Goal: Task Accomplishment & Management: Manage account settings

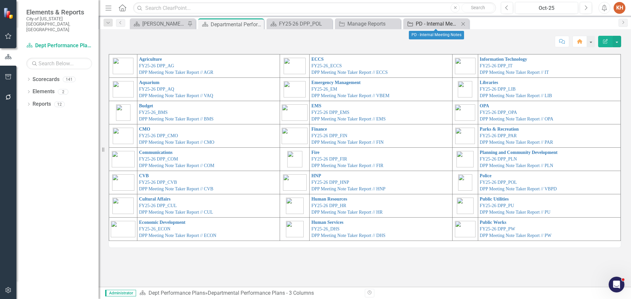
click at [419, 24] on div "PD - Internal Meeting Notes" at bounding box center [437, 24] width 43 height 8
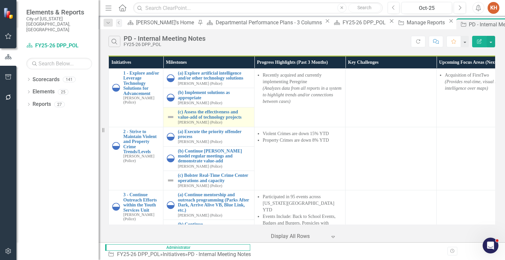
click at [171, 117] on img at bounding box center [171, 117] width 8 height 8
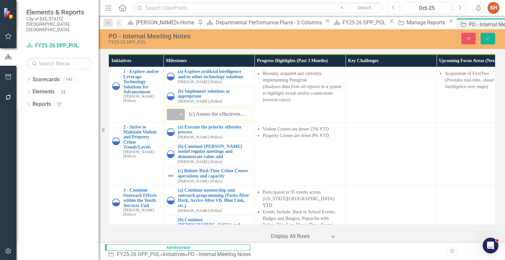
click at [178, 117] on icon "Expand" at bounding box center [181, 114] width 7 height 5
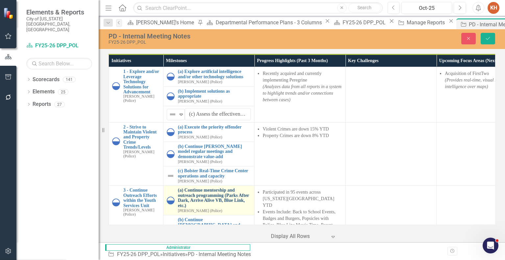
click at [197, 188] on link "(a) Continue mentorship and outreach programming (Parks After Dark, Arrive Aliv…" at bounding box center [214, 198] width 73 height 20
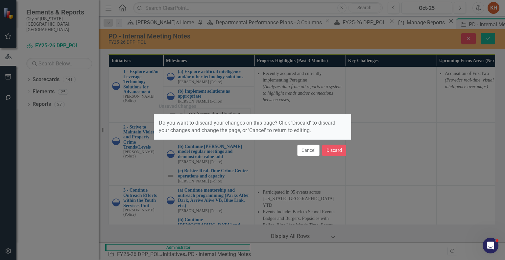
click at [311, 151] on button "Cancel" at bounding box center [308, 151] width 22 height 12
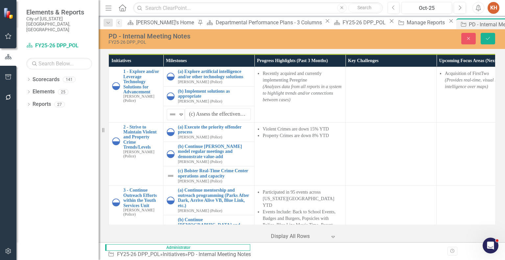
drag, startPoint x: 325, startPoint y: 227, endPoint x: 353, endPoint y: 226, distance: 28.6
click at [353, 226] on div "Unsaved Changes Do you want to discard your changes on this page? Click 'Discar…" at bounding box center [252, 130] width 505 height 260
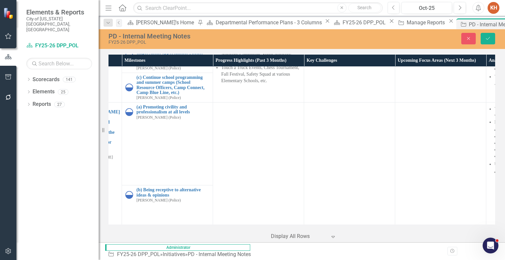
scroll to position [177, 0]
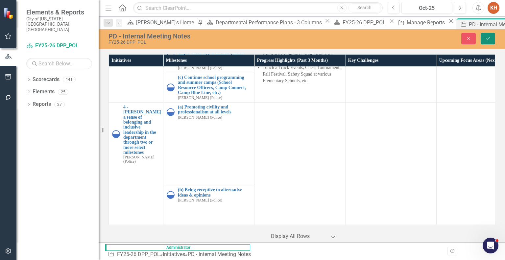
click at [492, 38] on button "Save" at bounding box center [488, 39] width 14 height 12
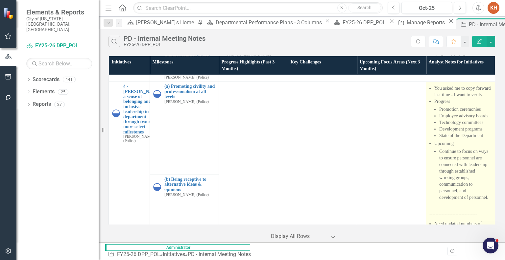
scroll to position [299, 0]
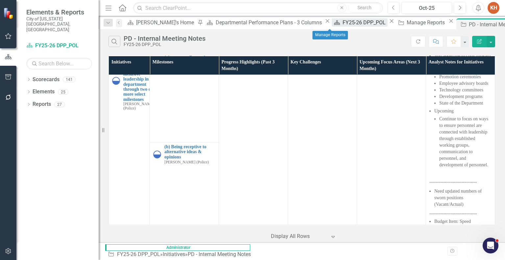
click at [343, 23] on div "FY25-26 DPP_POL" at bounding box center [365, 22] width 45 height 8
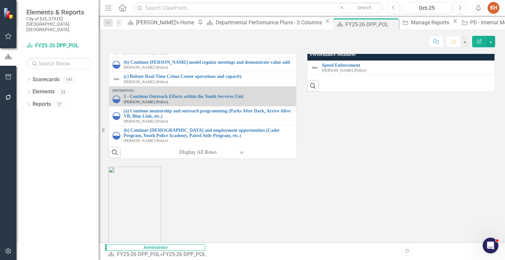
scroll to position [730, 0]
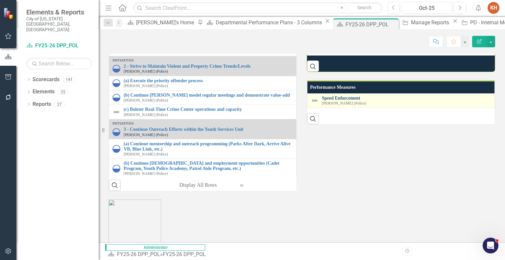
click at [347, 101] on link "Speed Enforcement" at bounding box center [406, 98] width 169 height 5
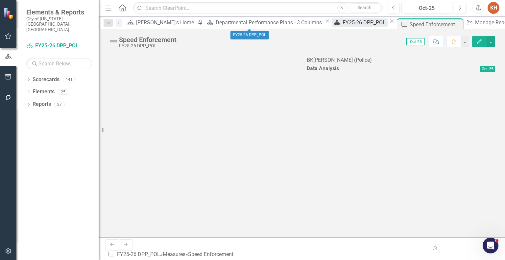
click at [343, 25] on div "FY25-26 DPP_POL" at bounding box center [365, 22] width 45 height 8
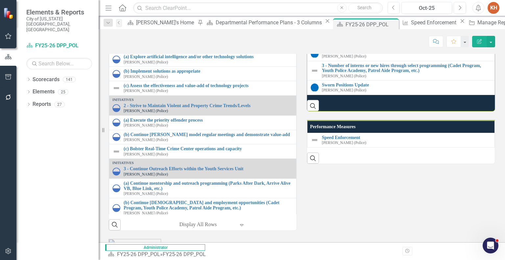
scroll to position [723, 0]
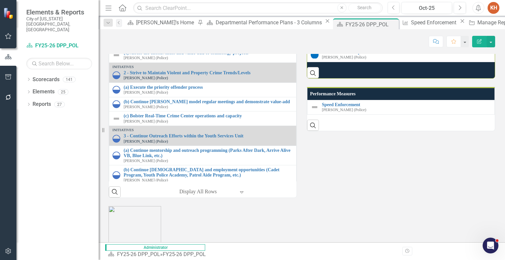
click at [380, 40] on link "3 - Number of interns or new hires through select programming (Cadet Program, Y…" at bounding box center [406, 35] width 169 height 10
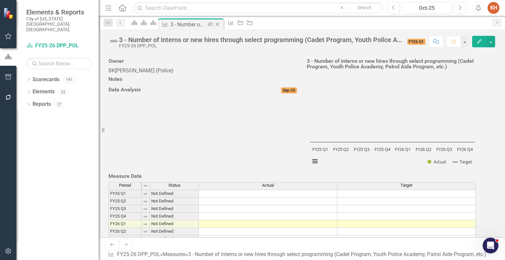
click at [221, 25] on icon "Close" at bounding box center [217, 24] width 7 height 5
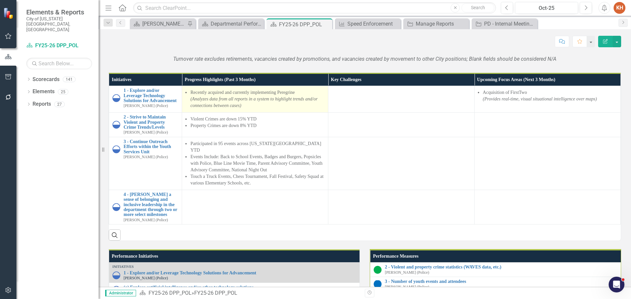
scroll to position [460, 0]
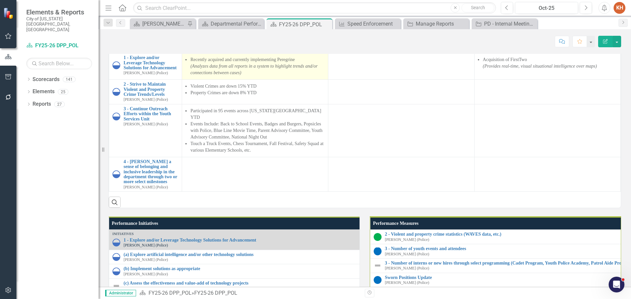
click at [259, 76] on li "Recently acquired and currently implementing Peregrine (Analyzes data from all …" at bounding box center [257, 67] width 134 height 20
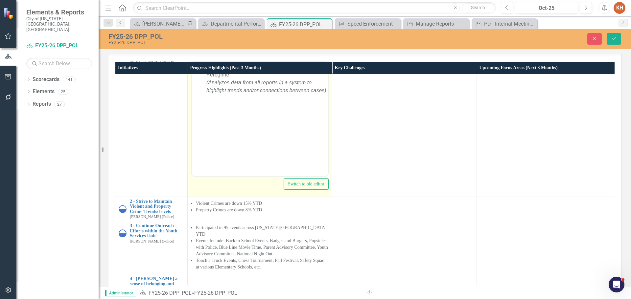
scroll to position [0, 0]
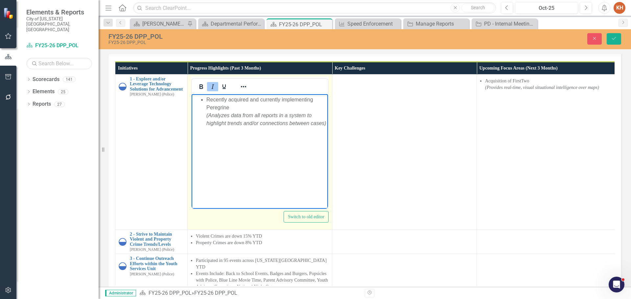
click at [255, 116] on em "(Analyzes data from all reports in a system to highlight trends and/or connecti…" at bounding box center [266, 118] width 120 height 13
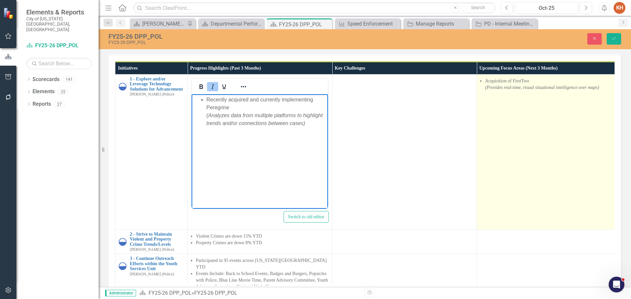
click at [528, 198] on td "Acquisition of FirstTwo (Provides real-time, visual situational intelligence ov…" at bounding box center [549, 151] width 145 height 155
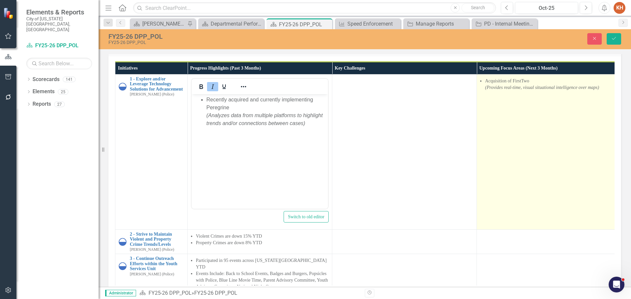
click at [528, 198] on td "Acquisition of FirstTwo (Provides real-time, visual situational intelligence ov…" at bounding box center [549, 151] width 145 height 155
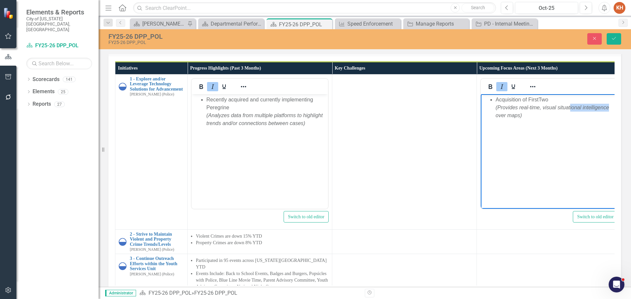
scroll to position [0, 17]
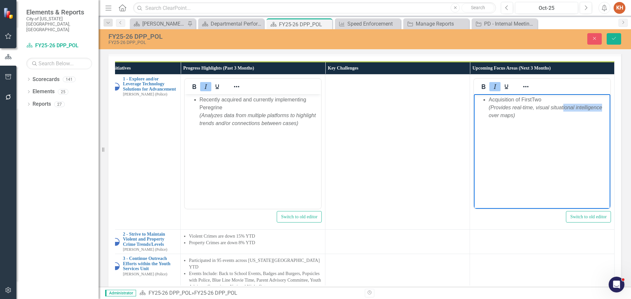
drag, startPoint x: 564, startPoint y: 107, endPoint x: 632, endPoint y: 107, distance: 68.0
click at [610, 107] on html "Acquisition of FirstTwo (Provides real-time, visual situational intelligence ov…" at bounding box center [542, 143] width 136 height 99
click at [509, 121] on body "Acquisition of FirstTwo (Provides real-time, visual situational intelligence ov…" at bounding box center [542, 143] width 136 height 99
click at [604, 106] on li "Acquisition of FirstTwo (Provides real-time, visual situational intelligence ov…" at bounding box center [549, 108] width 120 height 24
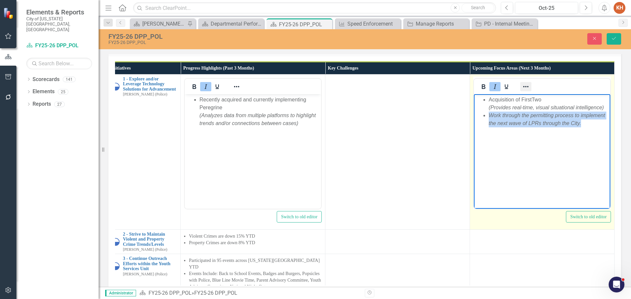
click at [522, 91] on icon "Reveal or hide additional toolbar items" at bounding box center [526, 87] width 8 height 8
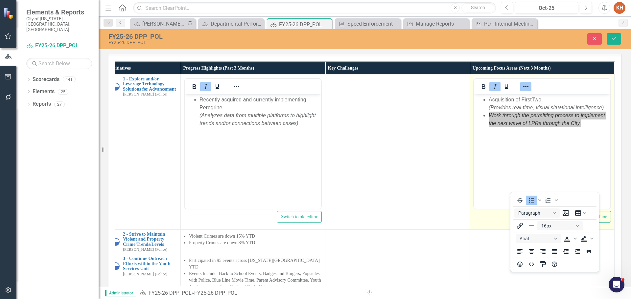
click at [491, 91] on icon "Italic" at bounding box center [495, 87] width 8 height 8
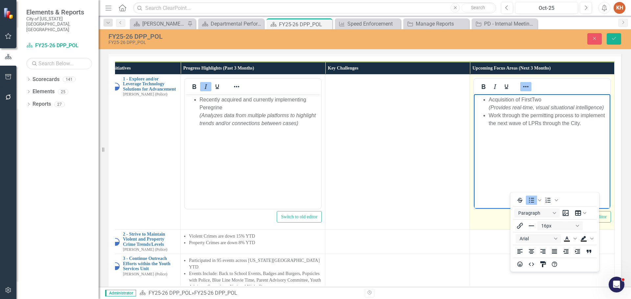
click at [522, 91] on icon "Reveal or hide additional toolbar items" at bounding box center [526, 87] width 8 height 8
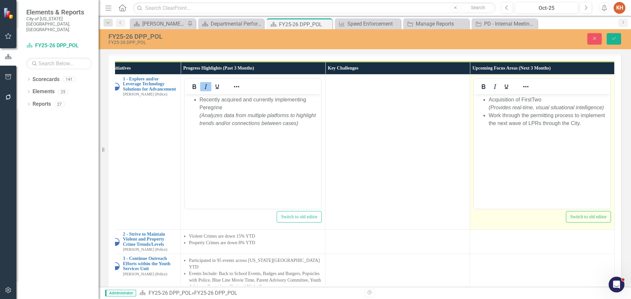
click at [597, 126] on li "Work through the permitting process to implement the next wave of LPRs through …" at bounding box center [549, 119] width 120 height 16
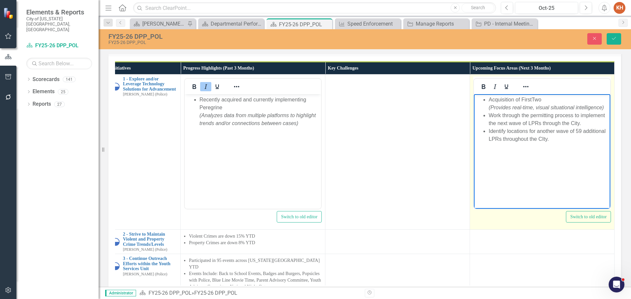
click at [542, 139] on li "Identify locations for another wave of 59 additional LPRs throughout the CIty." at bounding box center [549, 135] width 120 height 16
click at [527, 124] on li "Work through the permitting process to implement the next wave of LPRs through …" at bounding box center [549, 119] width 120 height 16
click at [578, 144] on body "Acquisition of FirstTwo (Provides real-time, visual situational intelligence) W…" at bounding box center [542, 143] width 136 height 99
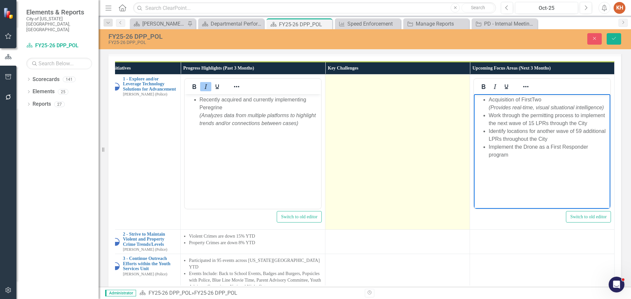
click at [375, 228] on td at bounding box center [397, 151] width 145 height 155
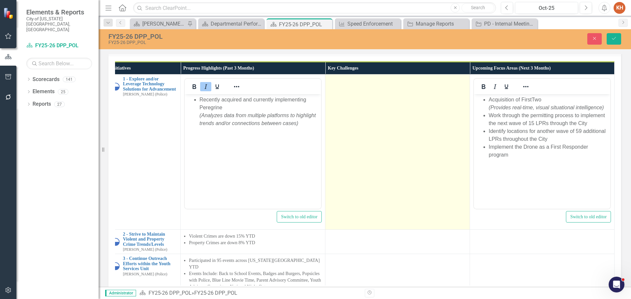
click at [375, 228] on td at bounding box center [397, 151] width 145 height 155
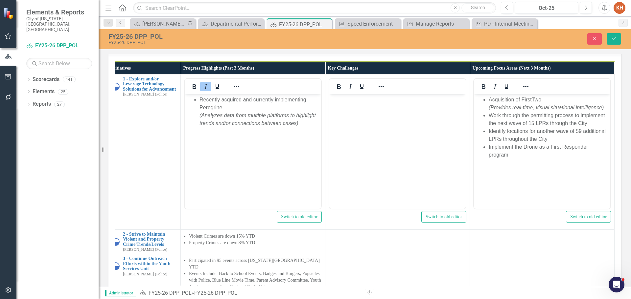
scroll to position [0, 0]
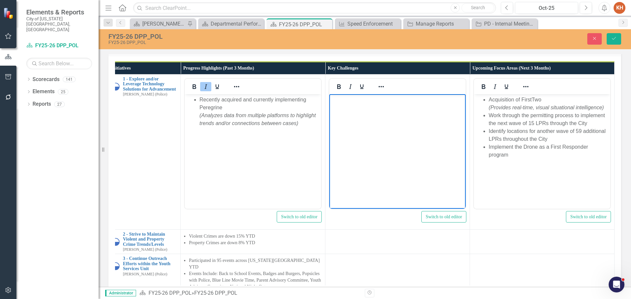
click at [380, 135] on body "Rich Text Area. Press ALT-0 for help." at bounding box center [397, 143] width 136 height 99
click at [377, 91] on icon "Reveal or hide additional toolbar items" at bounding box center [381, 87] width 8 height 8
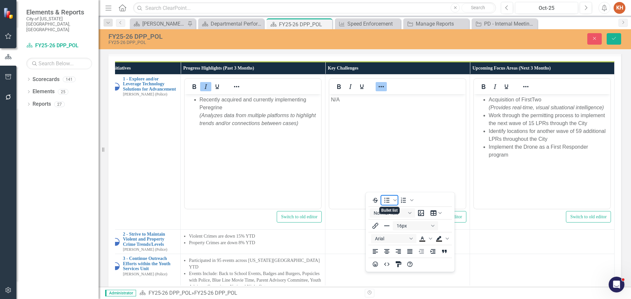
click at [386, 200] on icon "Bullet list" at bounding box center [387, 201] width 8 height 8
click at [614, 36] on icon "Save" at bounding box center [614, 38] width 6 height 5
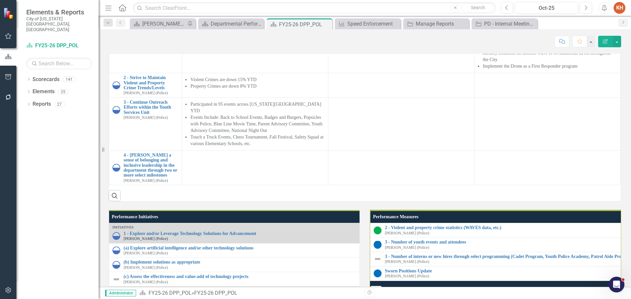
scroll to position [526, 0]
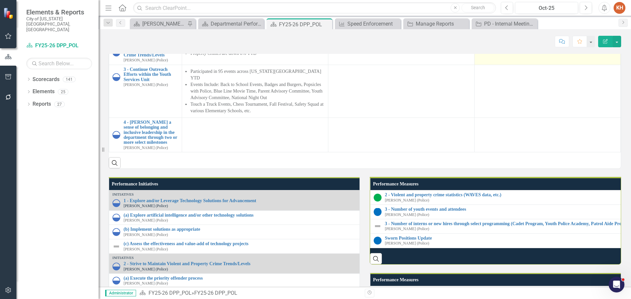
click at [532, 65] on td at bounding box center [548, 52] width 146 height 25
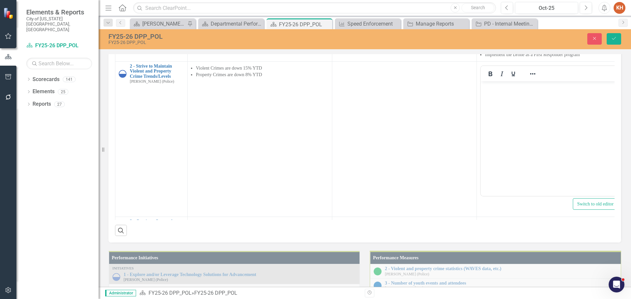
scroll to position [0, 0]
click at [509, 102] on body "Rich Text Area. Press ALT-0 for help." at bounding box center [549, 130] width 136 height 99
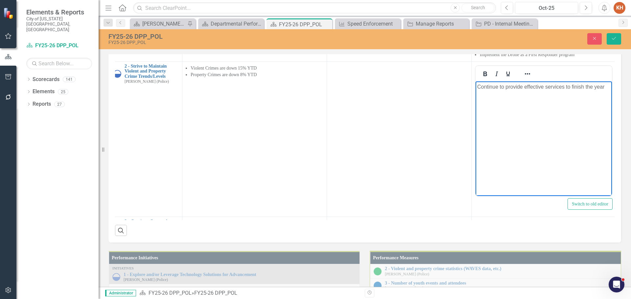
scroll to position [0, 11]
click at [522, 78] on icon "Reveal or hide additional toolbar items" at bounding box center [526, 74] width 8 height 8
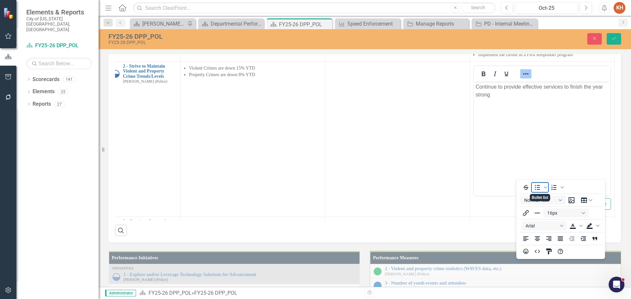
click at [538, 187] on icon "Bullet list" at bounding box center [538, 188] width 8 height 8
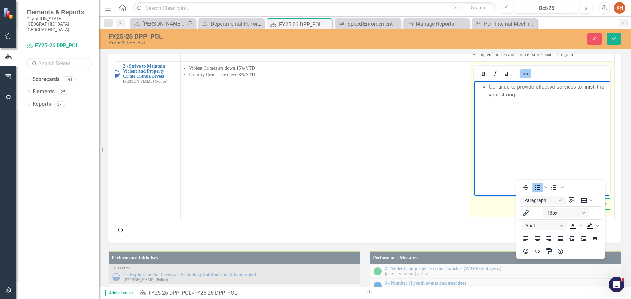
click at [525, 78] on icon "Reveal or hide additional toolbar items" at bounding box center [526, 74] width 8 height 8
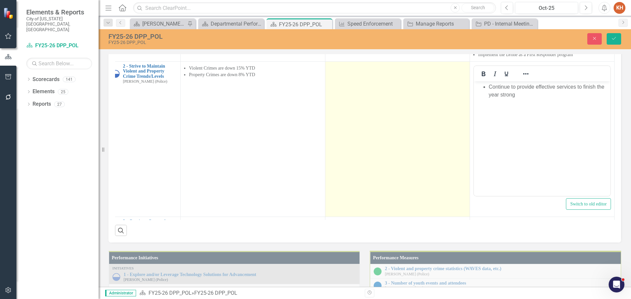
click at [389, 189] on td at bounding box center [397, 138] width 145 height 155
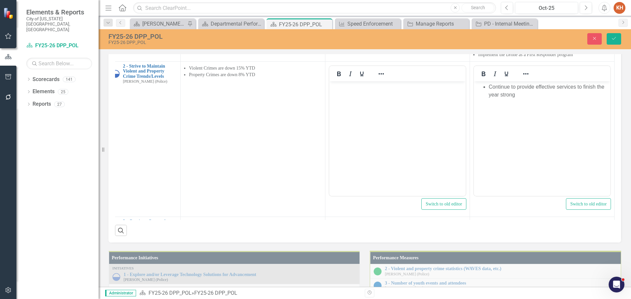
scroll to position [0, 0]
click at [392, 104] on body "Rich Text Area. Press ALT-0 for help." at bounding box center [397, 130] width 136 height 99
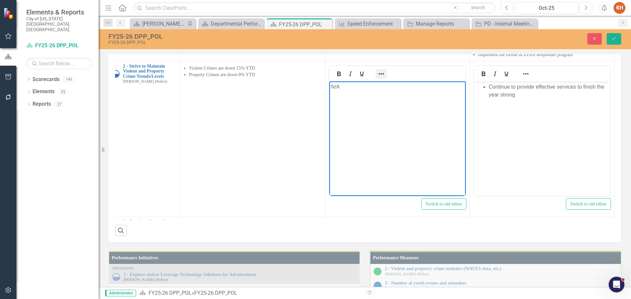
click at [379, 78] on icon "Reveal or hide additional toolbar items" at bounding box center [381, 74] width 8 height 8
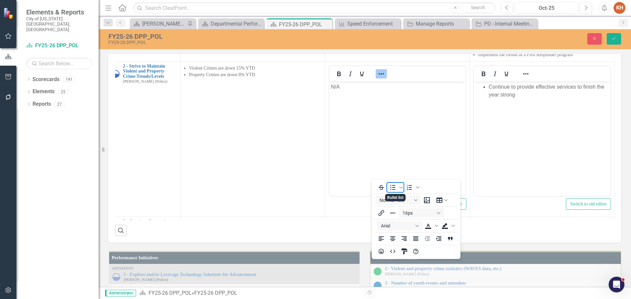
click at [391, 186] on icon "Bullet list" at bounding box center [393, 188] width 8 height 8
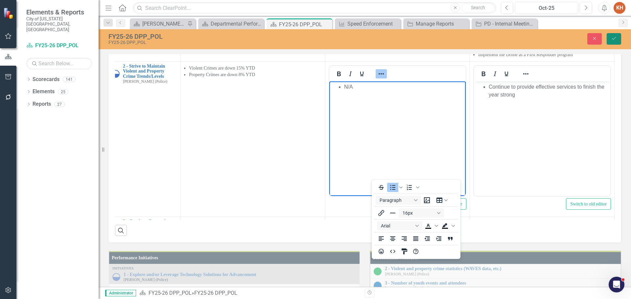
click at [614, 39] on icon "Save" at bounding box center [614, 38] width 6 height 5
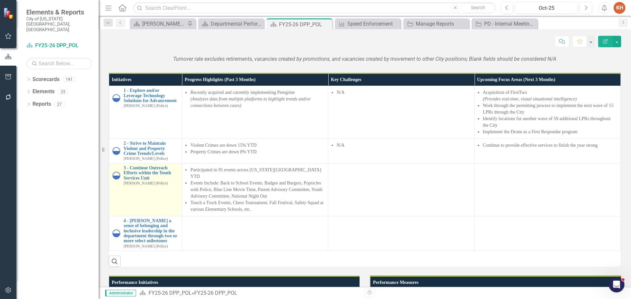
scroll to position [559, 0]
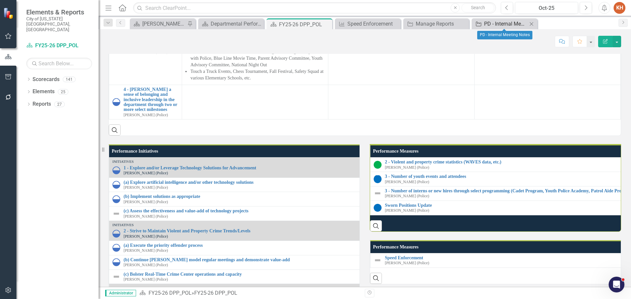
click at [497, 21] on div "PD - Internal Meeting Notes" at bounding box center [505, 24] width 43 height 8
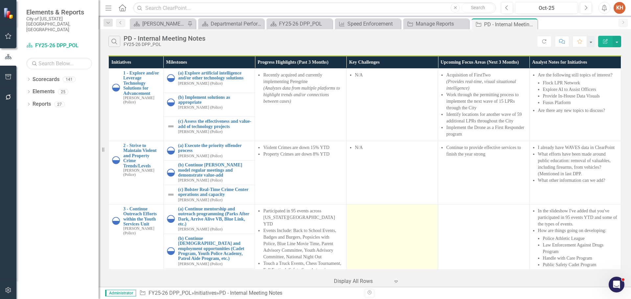
scroll to position [99, 0]
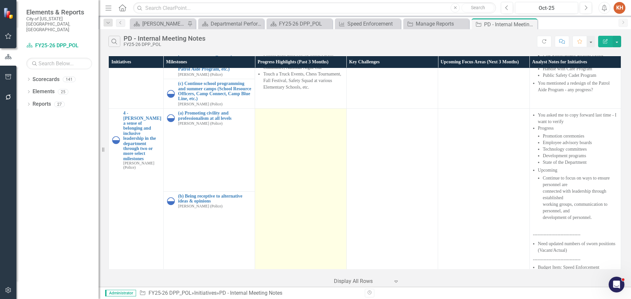
click at [275, 154] on td at bounding box center [300, 192] width 91 height 166
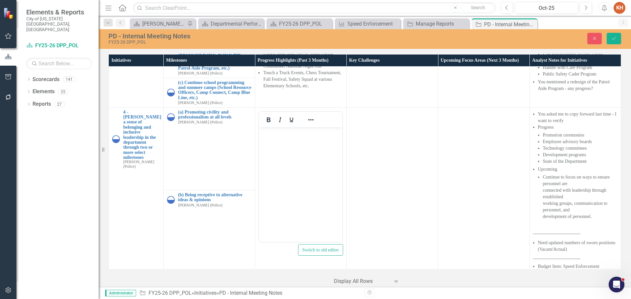
scroll to position [0, 0]
click at [302, 181] on body "Rich Text Area. Press ALT-0 for help." at bounding box center [300, 176] width 83 height 99
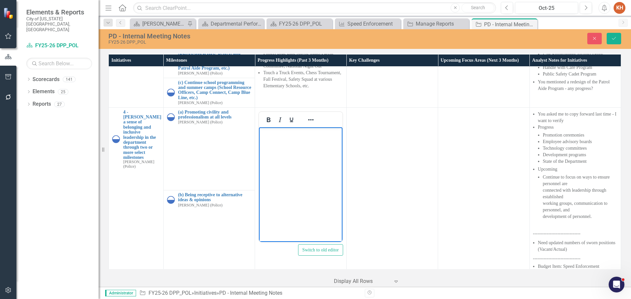
paste body "Rich Text Area. Press ALT-0 for help."
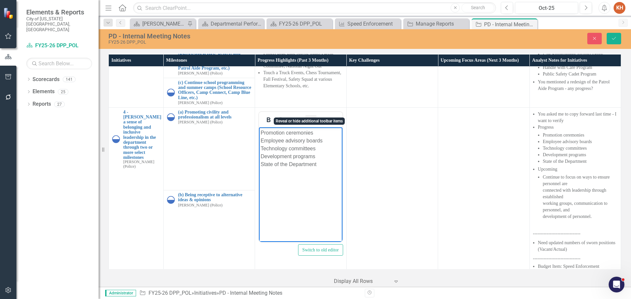
click at [311, 116] on icon "Reveal or hide additional toolbar items" at bounding box center [311, 120] width 8 height 8
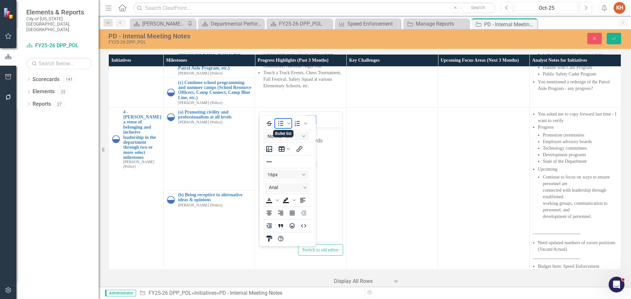
click at [280, 123] on icon "Bullet list" at bounding box center [281, 124] width 8 height 8
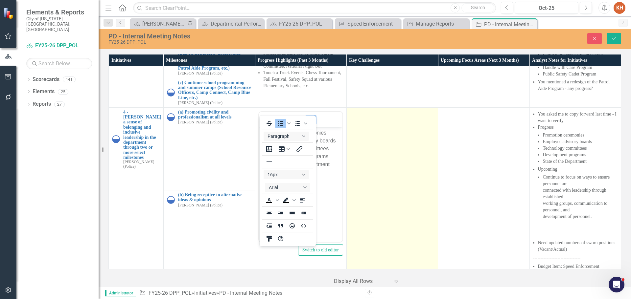
click at [397, 176] on td at bounding box center [391, 190] width 91 height 166
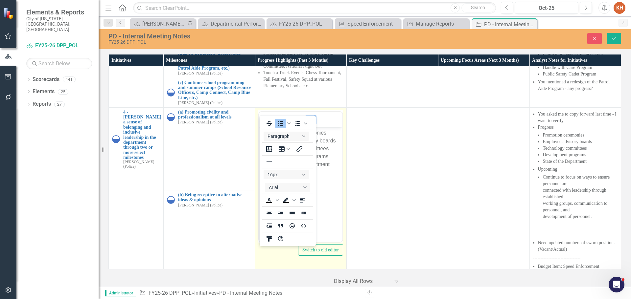
click at [308, 116] on icon "Reveal or hide additional toolbar items" at bounding box center [311, 120] width 8 height 8
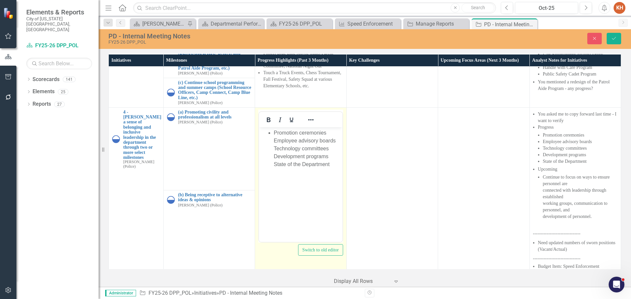
click at [307, 132] on li "Promotion ceremonies Employee advisory boards Technology committees Development…" at bounding box center [307, 148] width 67 height 39
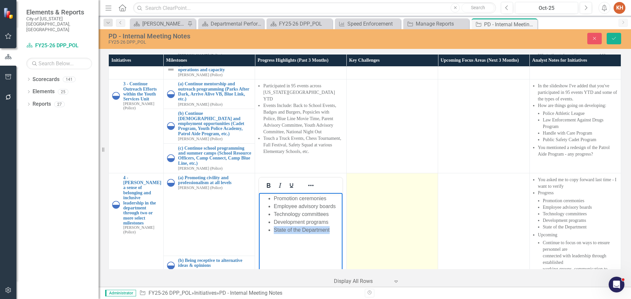
scroll to position [91, 0]
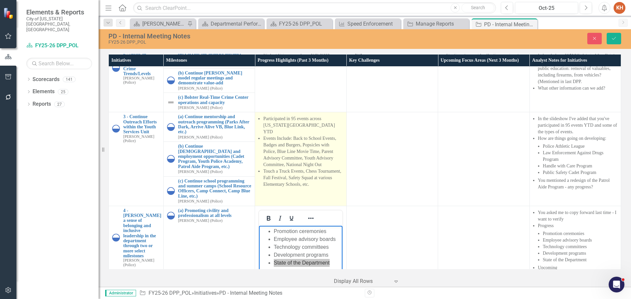
click at [308, 168] on li "Touch a Truck Events, Chess Tournament, Fall Festival, Safety Squad at various …" at bounding box center [303, 178] width 80 height 20
click at [307, 168] on li "Touch a Truck Events, Chess Tournament, Fall Festival, Safety Squad at various …" at bounding box center [303, 178] width 80 height 20
click at [317, 172] on li "Touch a Truck Events, Chess Tournament, Fall Festival, Safety Squad at various …" at bounding box center [303, 178] width 80 height 20
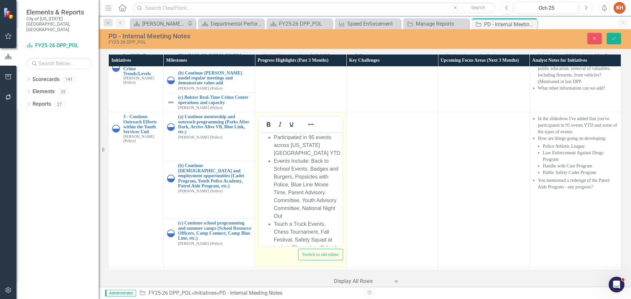
scroll to position [28, 0]
click at [288, 204] on li "Touch a Truck Events, Chess Tournament, Fall Festival, Safety Squad at various …" at bounding box center [307, 220] width 67 height 39
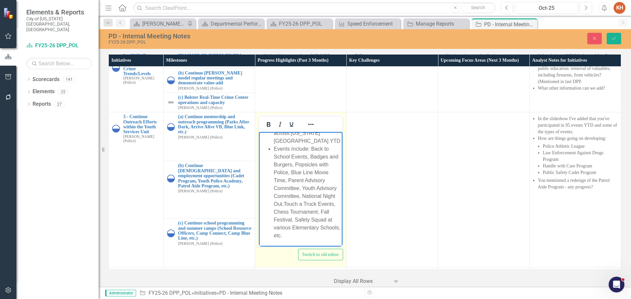
scroll to position [124, 0]
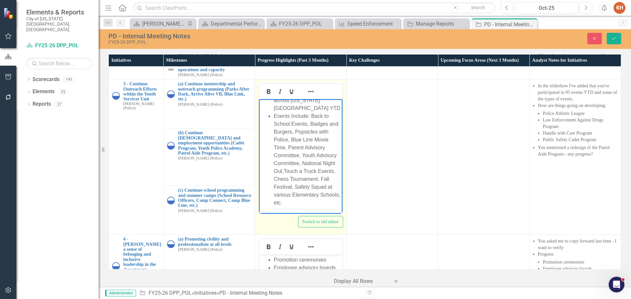
click at [318, 203] on li "Events Include: Back to School Events, Badges and Burgers, Popsicles with Polic…" at bounding box center [307, 159] width 67 height 95
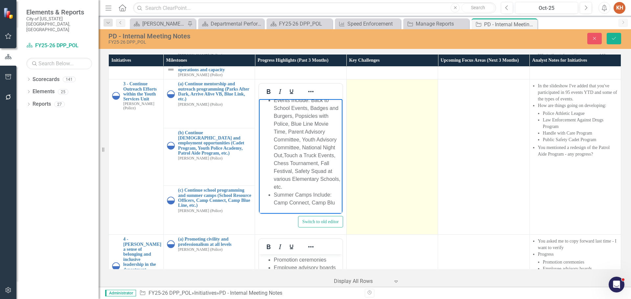
scroll to position [36, 0]
click at [404, 142] on td at bounding box center [391, 157] width 91 height 155
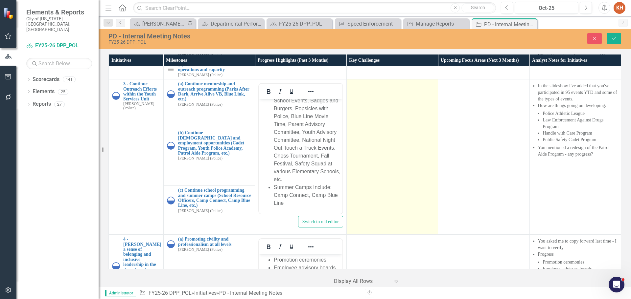
click at [404, 142] on td at bounding box center [391, 157] width 91 height 155
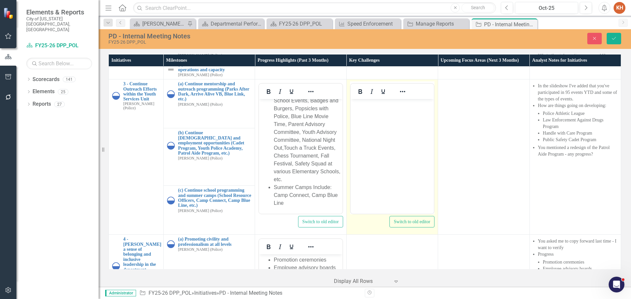
scroll to position [0, 0]
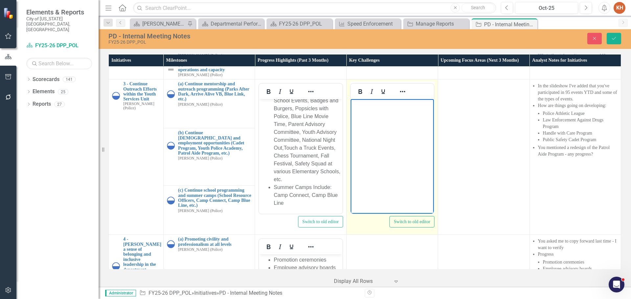
click at [392, 147] on body "Rich Text Area. Press ALT-0 for help." at bounding box center [391, 148] width 83 height 99
click at [404, 91] on icon "Reveal or hide additional toolbar items" at bounding box center [402, 91] width 5 height 1
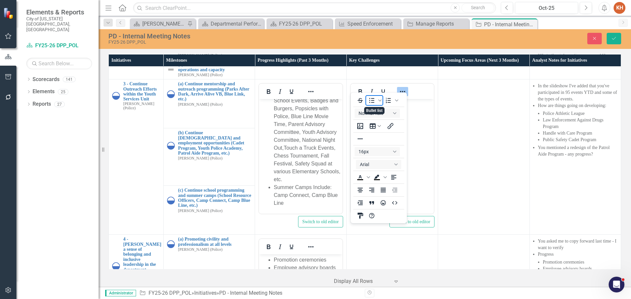
click at [371, 98] on icon "Bullet list" at bounding box center [372, 101] width 8 height 8
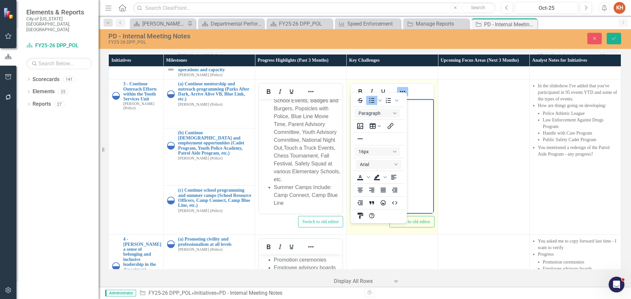
click at [401, 88] on icon "Reveal or hide additional toolbar items" at bounding box center [403, 92] width 8 height 8
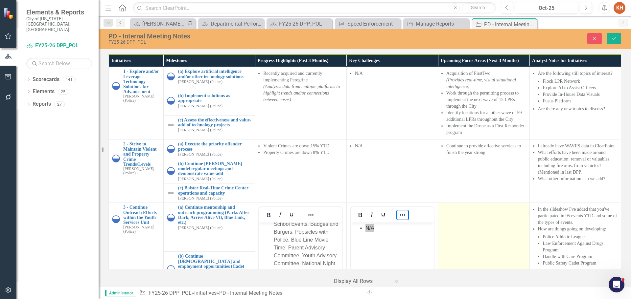
scroll to position [99, 0]
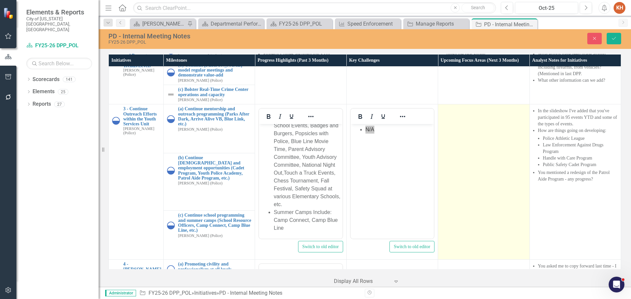
click at [468, 164] on td at bounding box center [483, 182] width 91 height 155
click at [468, 163] on td at bounding box center [483, 182] width 91 height 155
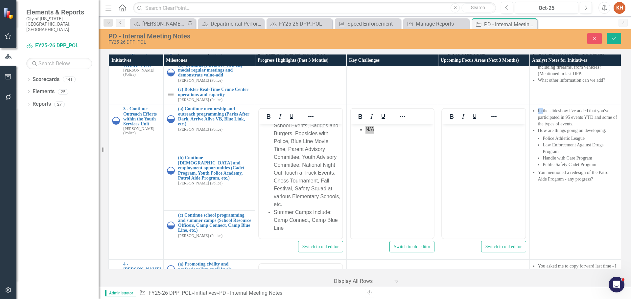
scroll to position [0, 0]
click at [479, 178] on body "Rich Text Area. Press ALT-0 for help." at bounding box center [483, 173] width 83 height 99
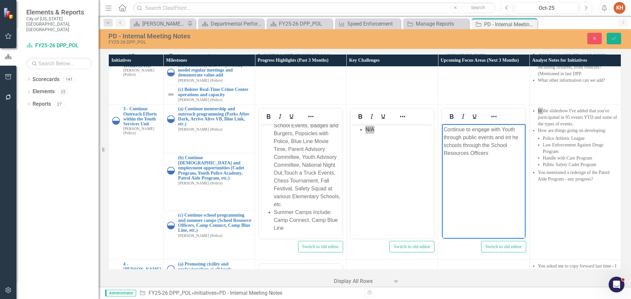
click at [492, 143] on p "Continue to engage with Youth through public events and int he schools through …" at bounding box center [484, 142] width 80 height 32
click at [492, 113] on icon "Reveal or hide additional toolbar items" at bounding box center [494, 117] width 8 height 8
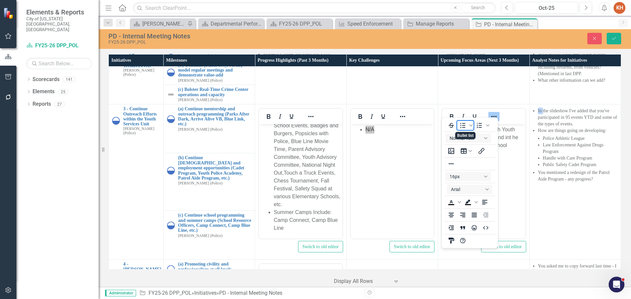
click at [464, 123] on icon "Bullet list" at bounding box center [463, 126] width 8 height 8
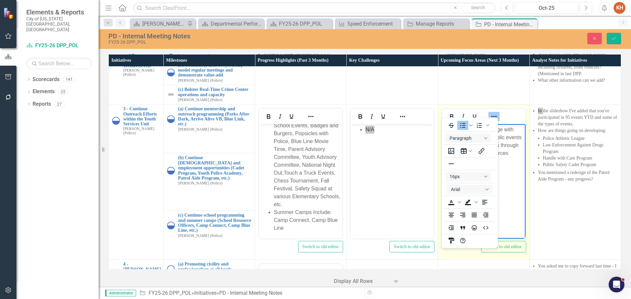
click at [492, 113] on icon "Reveal or hide additional toolbar items" at bounding box center [494, 117] width 8 height 8
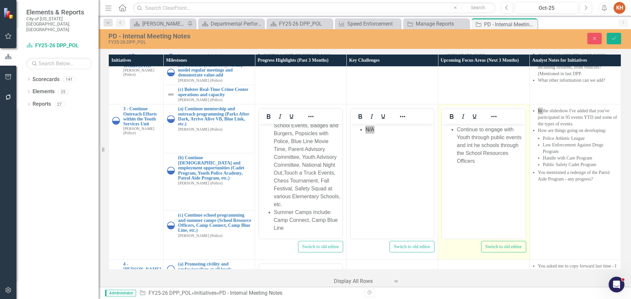
click at [491, 158] on li "Continue to engage with Youth through public events and int he schools through …" at bounding box center [490, 145] width 67 height 39
click at [509, 177] on body "Continue to engage with Youth through public events and int he schools through …" at bounding box center [483, 173] width 83 height 99
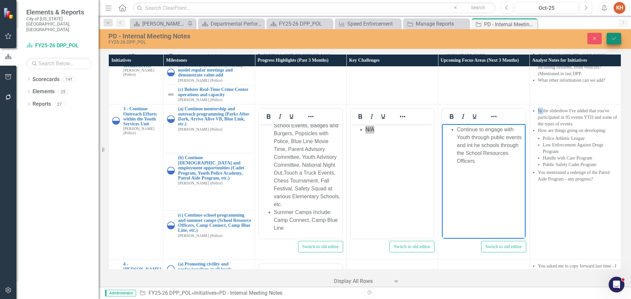
click at [616, 34] on button "Save" at bounding box center [614, 39] width 14 height 12
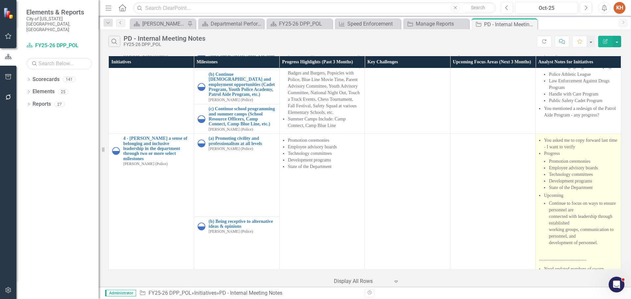
scroll to position [185, 0]
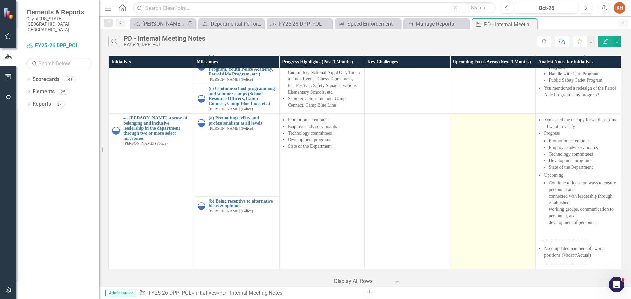
click at [465, 138] on td at bounding box center [492, 197] width 85 height 166
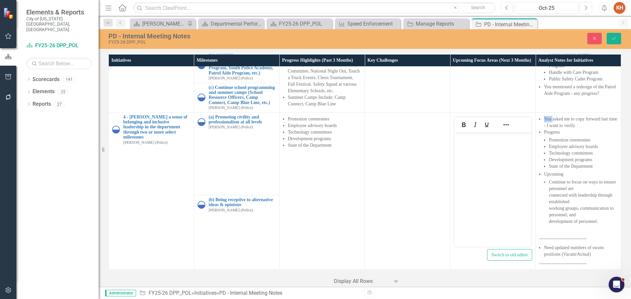
scroll to position [0, 0]
click at [484, 181] on body "Rich Text Area. Press ALT-0 for help." at bounding box center [492, 181] width 77 height 99
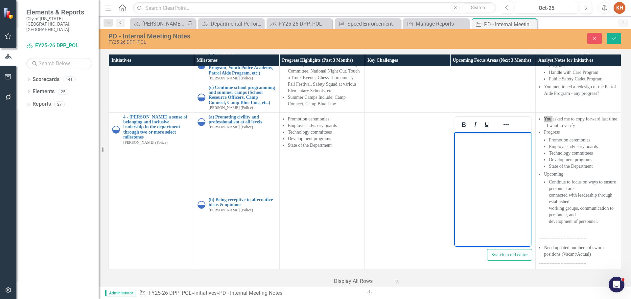
paste body "Rich Text Area. Press ALT-0 for help."
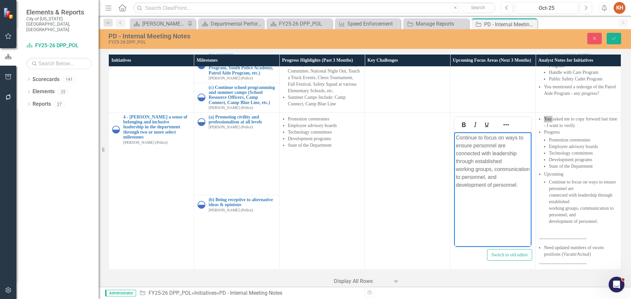
click at [496, 151] on p "Continue to focus on ways to ensure personnel are connected with leadership thr…" at bounding box center [493, 161] width 74 height 55
click at [502, 121] on icon "Reveal or hide additional toolbar items" at bounding box center [506, 125] width 8 height 8
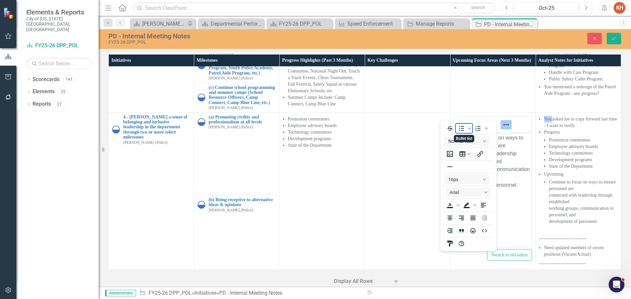
click at [460, 126] on icon "Bullet list" at bounding box center [461, 128] width 5 height 5
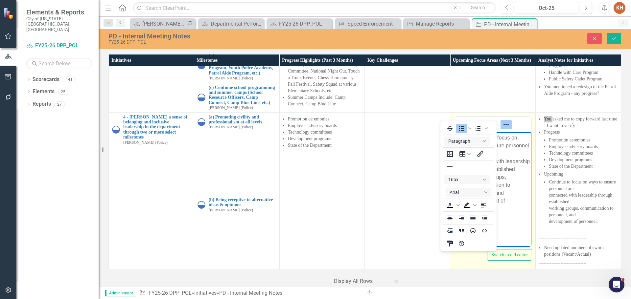
click at [502, 121] on icon "Reveal or hide additional toolbar items" at bounding box center [506, 125] width 8 height 8
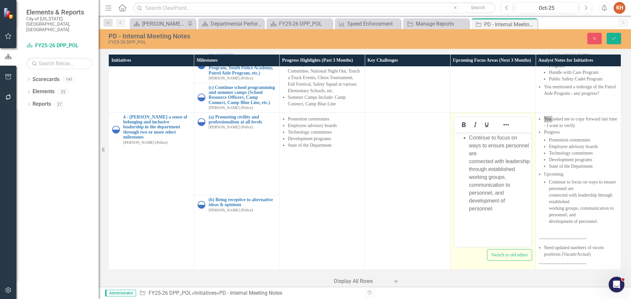
click at [494, 146] on li "Continue to focus on ways to ensure personnel are connected with leadership thr…" at bounding box center [499, 173] width 61 height 79
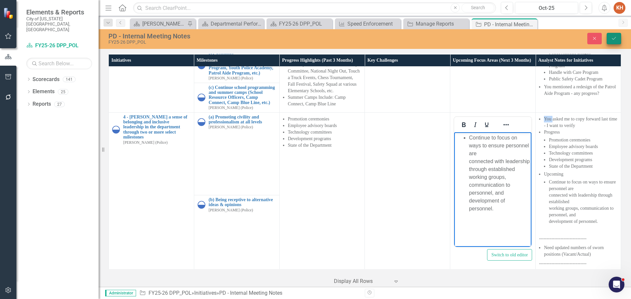
click at [613, 40] on button "Save" at bounding box center [614, 39] width 14 height 12
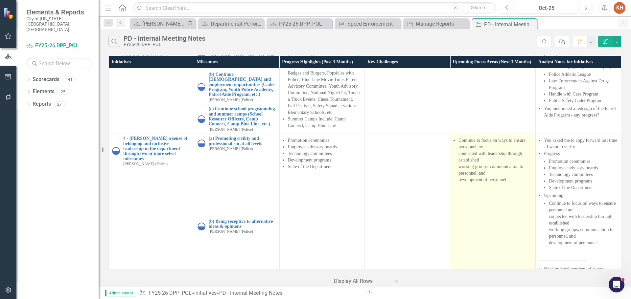
scroll to position [185, 0]
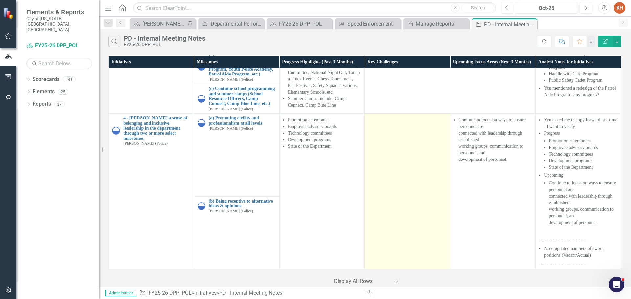
click at [365, 130] on td at bounding box center [407, 197] width 85 height 166
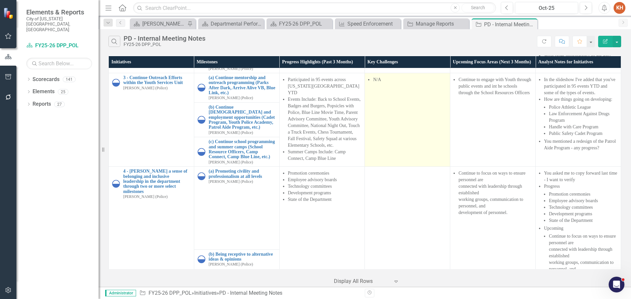
scroll to position [99, 0]
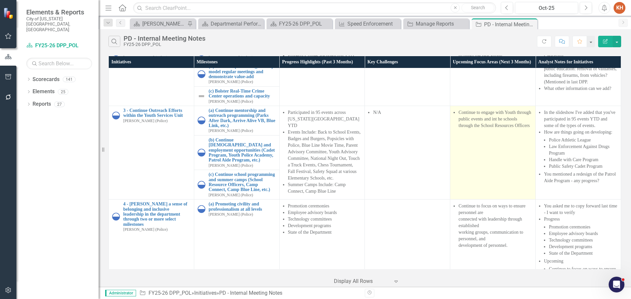
click at [461, 138] on td "Continue to engage with Youth through public events and int he schools through …" at bounding box center [492, 153] width 85 height 94
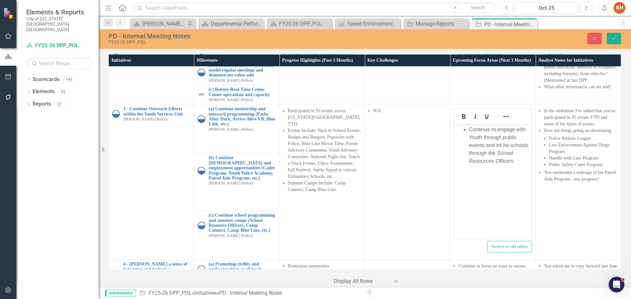
scroll to position [0, 0]
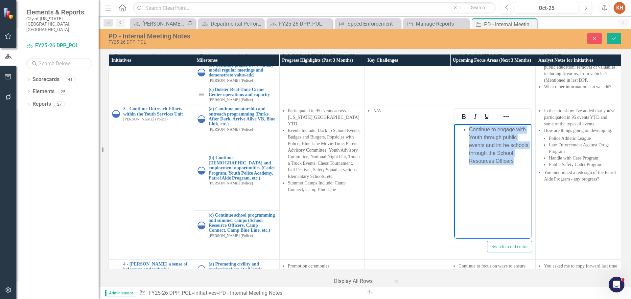
drag, startPoint x: 499, startPoint y: 162, endPoint x: 464, endPoint y: 128, distance: 48.6
click at [469, 128] on li "Continue to engage with Youth through public events and int he schools through …" at bounding box center [499, 145] width 61 height 39
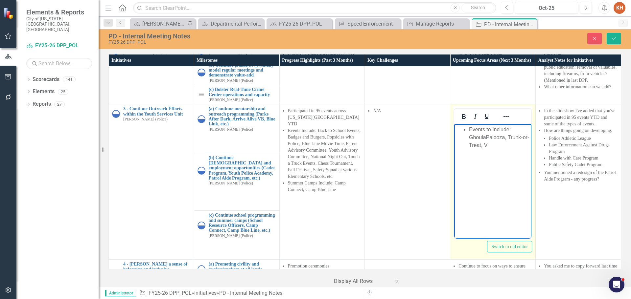
click at [504, 146] on li "Events to Include: GhoulaPalooza, Trunk-or-Treat, V" at bounding box center [499, 138] width 61 height 24
click at [515, 184] on li "To present to the [US_STATE] School Board Association" at bounding box center [499, 185] width 61 height 24
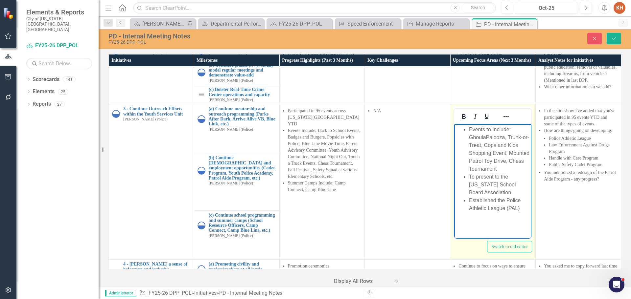
click at [502, 201] on li "Established the Police Athletic League (PAL)" at bounding box center [499, 205] width 61 height 16
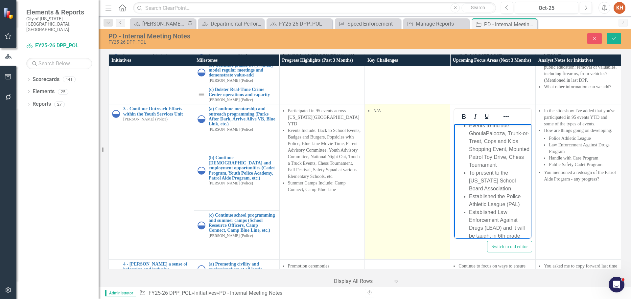
click at [387, 142] on td "N/A" at bounding box center [407, 182] width 85 height 155
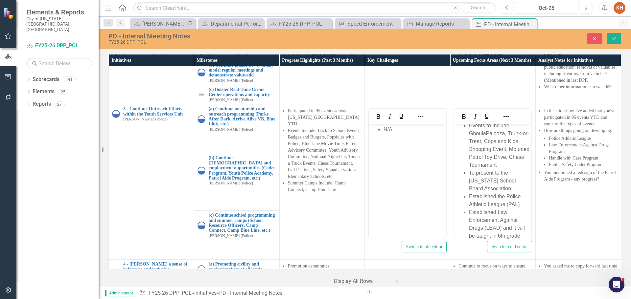
scroll to position [0, 0]
drag, startPoint x: 398, startPoint y: 129, endPoint x: 372, endPoint y: 127, distance: 26.7
click at [372, 127] on ul "N/A" at bounding box center [407, 130] width 74 height 8
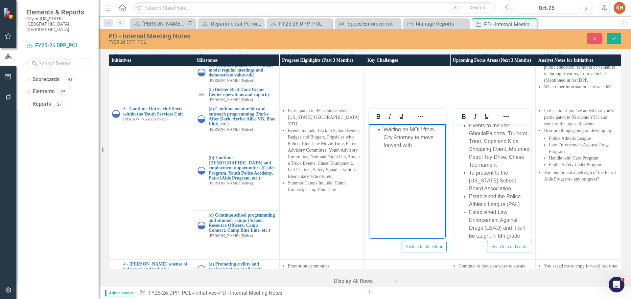
click at [438, 128] on li "Waiting on MOU from City Attorney to move forward with" at bounding box center [414, 138] width 61 height 24
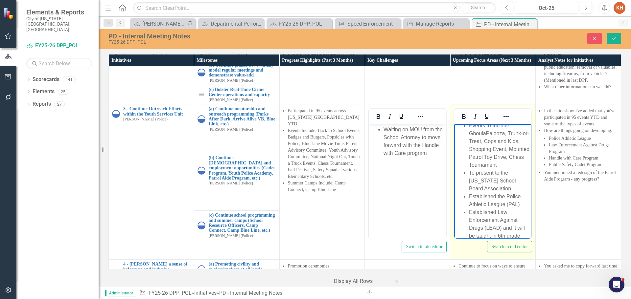
click at [504, 224] on li "Established Law Enforcement Against Drugs (LEAD) and it will be taught in 6th g…" at bounding box center [499, 228] width 61 height 39
click at [515, 230] on li "Established Law Enforcement Against Drugs (LEAD) and it will be taught in 6th g…" at bounding box center [499, 220] width 61 height 39
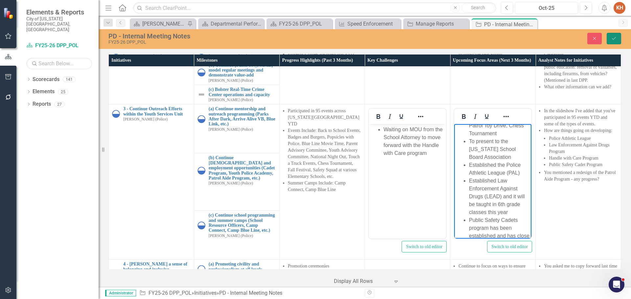
click at [612, 40] on icon "Save" at bounding box center [614, 38] width 6 height 5
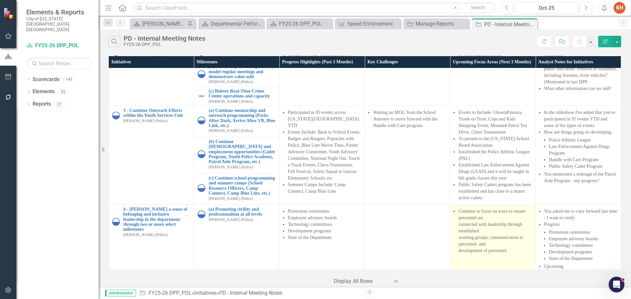
scroll to position [66, 0]
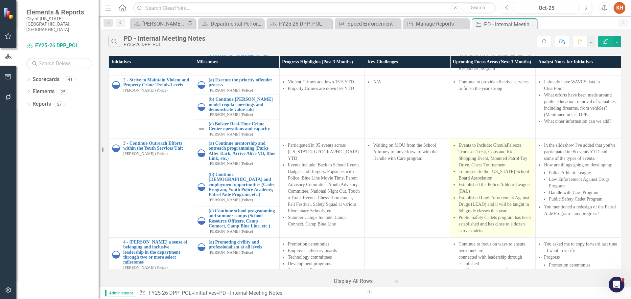
click at [479, 215] on li "Public Safety Cadets program has been established and has close to a dozen acti…" at bounding box center [496, 225] width 74 height 20
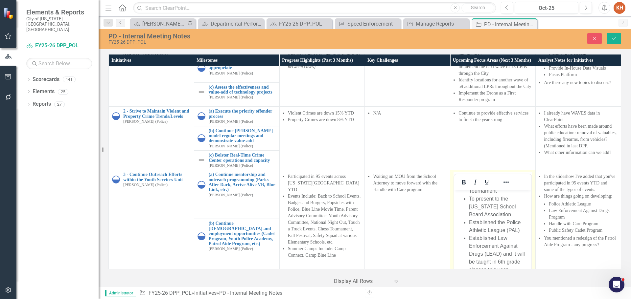
scroll to position [99, 0]
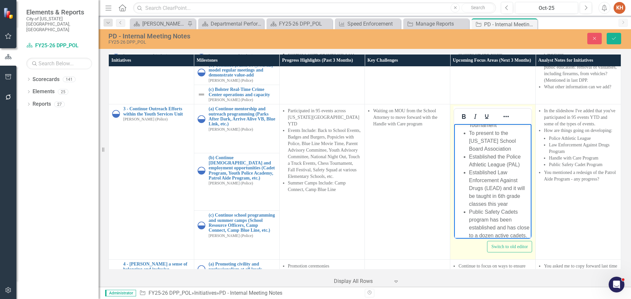
click at [509, 226] on li "Public Safety Cadets program has been established and has close to a dozen acti…" at bounding box center [499, 224] width 61 height 32
click at [523, 200] on li "Established the Police Athletic League (PAL)" at bounding box center [499, 204] width 61 height 16
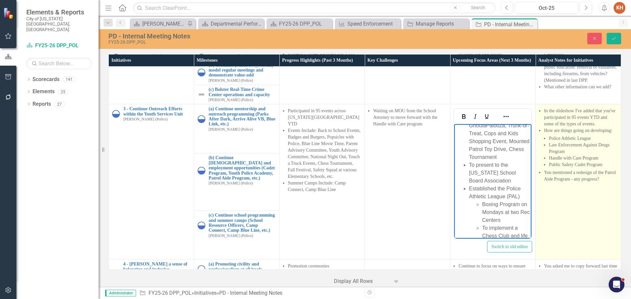
scroll to position [20, 0]
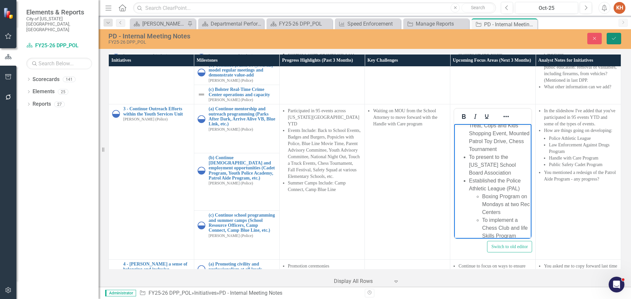
click at [615, 36] on button "Save" at bounding box center [614, 39] width 14 height 12
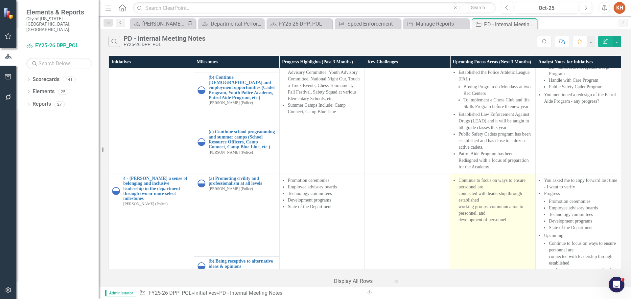
scroll to position [211, 0]
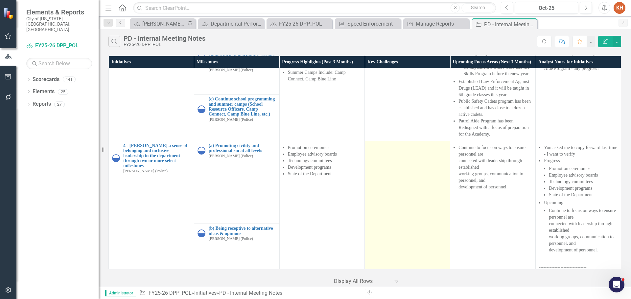
click at [383, 191] on td at bounding box center [407, 224] width 85 height 166
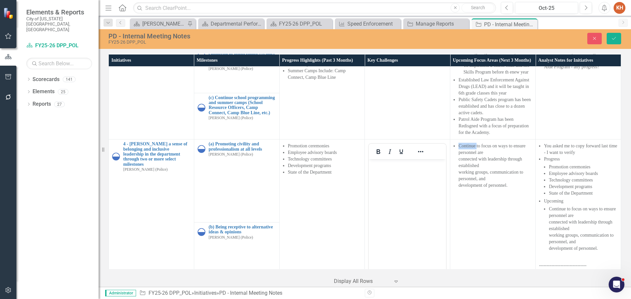
scroll to position [0, 0]
click at [404, 195] on body "Rich Text Area. Press ALT-0 for help." at bounding box center [407, 208] width 77 height 99
click at [411, 147] on div at bounding box center [420, 151] width 19 height 13
click at [417, 148] on icon "Reveal or hide additional toolbar items" at bounding box center [421, 152] width 8 height 8
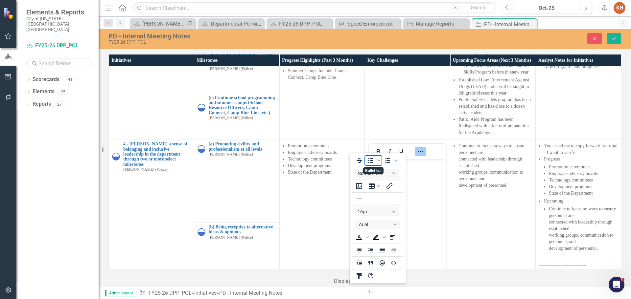
click at [370, 161] on icon "Bullet list" at bounding box center [371, 161] width 8 height 8
click at [417, 148] on icon "Reveal or hide additional toolbar items" at bounding box center [421, 152] width 8 height 8
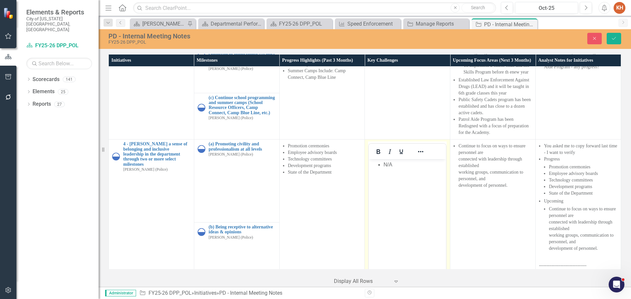
click at [422, 193] on body "N/A" at bounding box center [407, 208] width 77 height 99
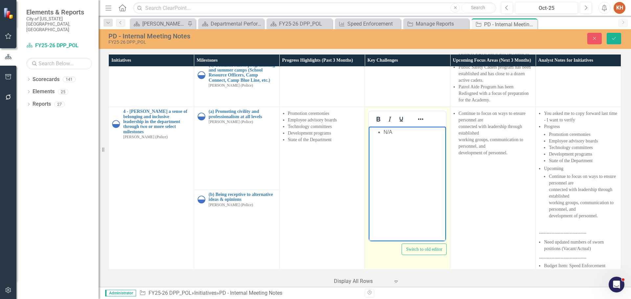
scroll to position [145, 0]
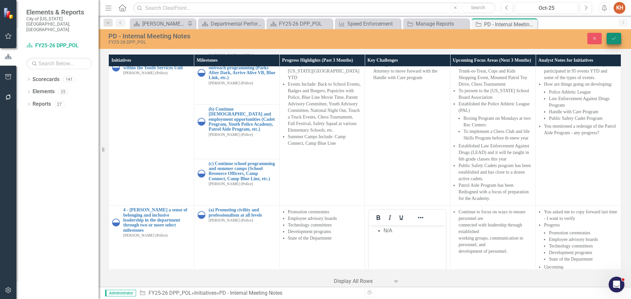
click at [610, 38] on button "Save" at bounding box center [614, 39] width 14 height 12
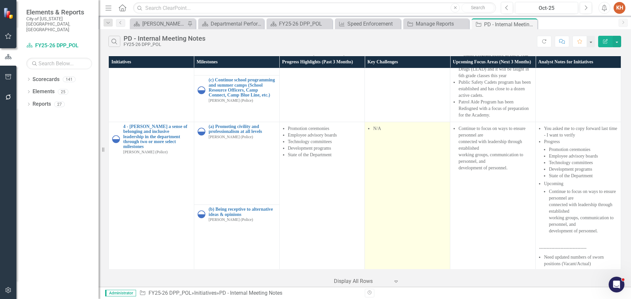
scroll to position [244, 0]
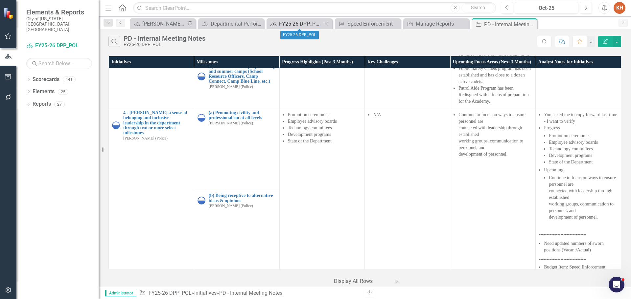
click at [292, 23] on div "FY25-26 DPP_POL" at bounding box center [300, 24] width 43 height 8
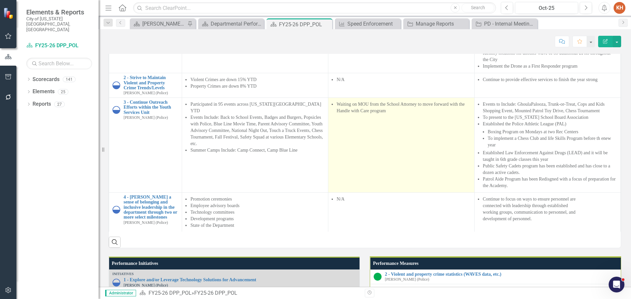
scroll to position [1, 0]
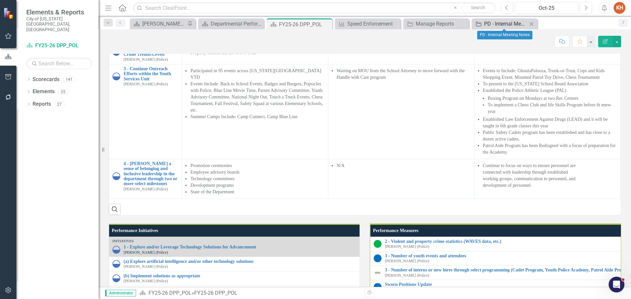
click at [492, 24] on div "PD - Internal Meeting Notes" at bounding box center [505, 24] width 43 height 8
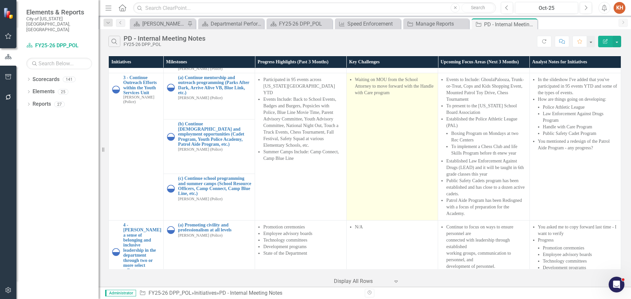
scroll to position [99, 0]
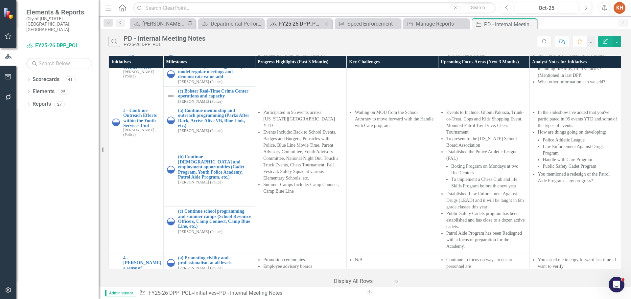
click at [300, 21] on div "FY25-26 DPP_POL" at bounding box center [300, 24] width 43 height 8
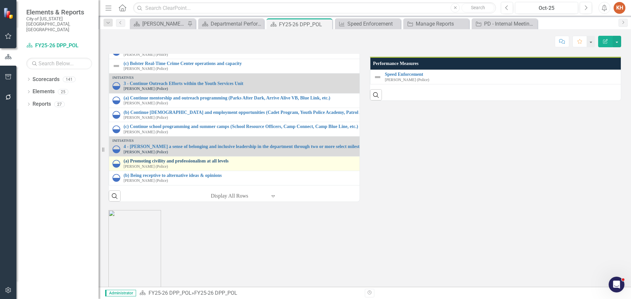
scroll to position [822, 0]
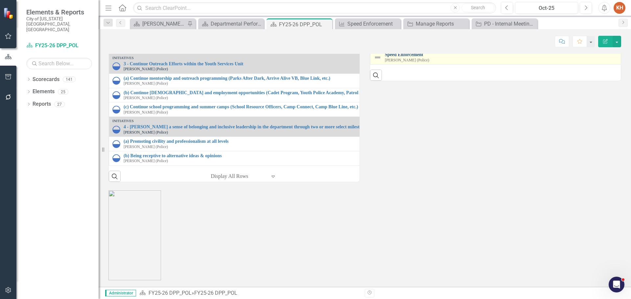
click at [414, 57] on link "Speed Enforcement" at bounding box center [630, 54] width 491 height 5
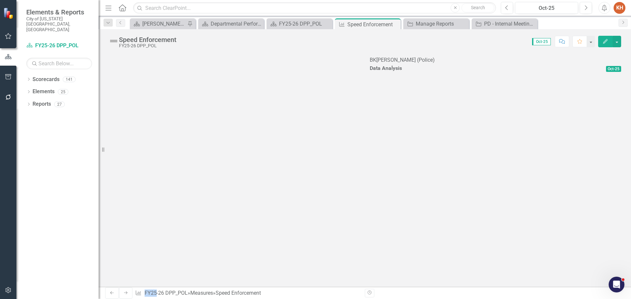
click at [412, 64] on div "[PERSON_NAME] (Police)" at bounding box center [405, 61] width 59 height 8
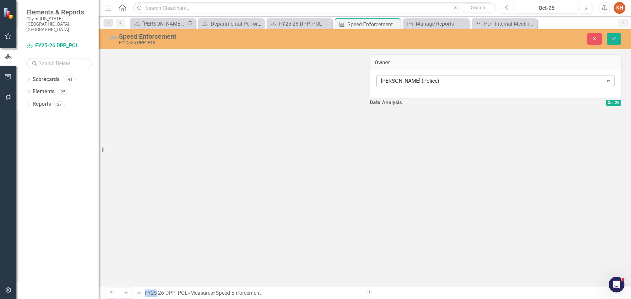
click at [420, 81] on div "[PERSON_NAME] (Police)" at bounding box center [492, 82] width 222 height 8
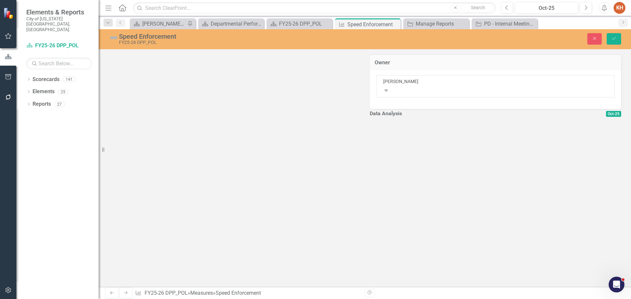
type input "[PERSON_NAME]"
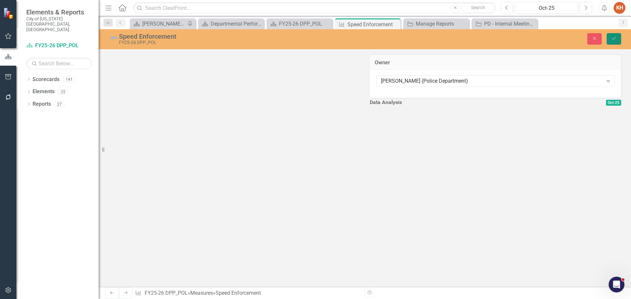
click at [616, 40] on icon "Save" at bounding box center [614, 38] width 6 height 5
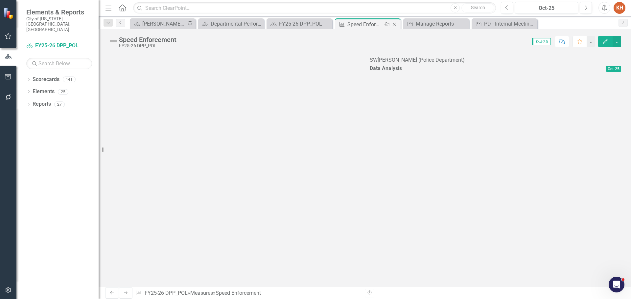
click at [395, 25] on icon at bounding box center [395, 25] width 4 height 4
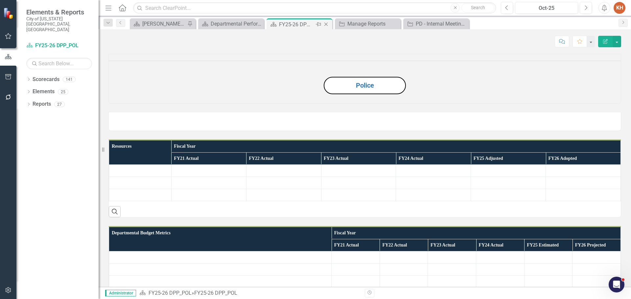
click at [301, 25] on div "FY25-26 DPP_POL" at bounding box center [296, 24] width 35 height 8
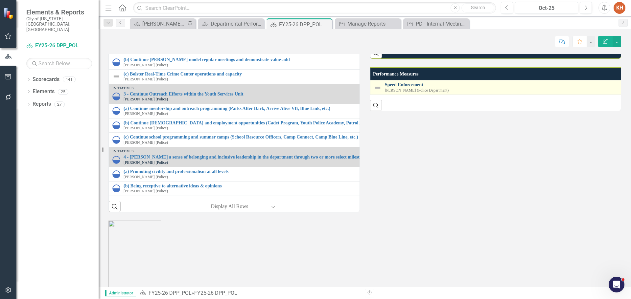
scroll to position [713, 0]
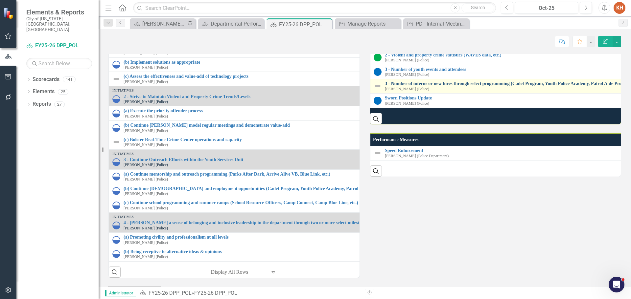
click at [420, 86] on link "3 - Number of interns or new hires through select programming (Cadet Program, Y…" at bounding box center [633, 83] width 497 height 5
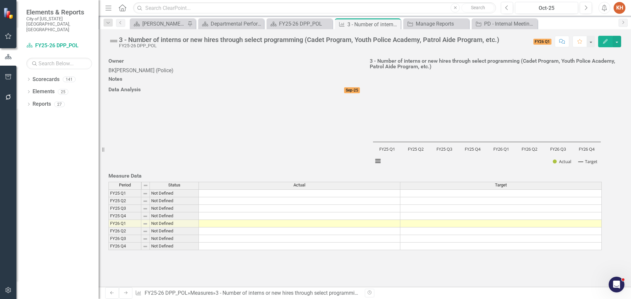
click at [113, 46] on img at bounding box center [113, 41] width 11 height 11
click at [113, 45] on img at bounding box center [113, 41] width 11 height 11
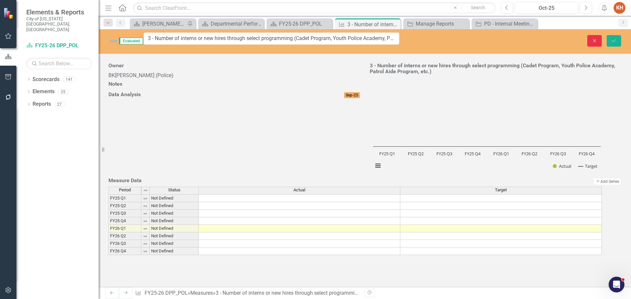
click at [593, 38] on icon "Close" at bounding box center [595, 40] width 6 height 5
